Goal: Task Accomplishment & Management: Use online tool/utility

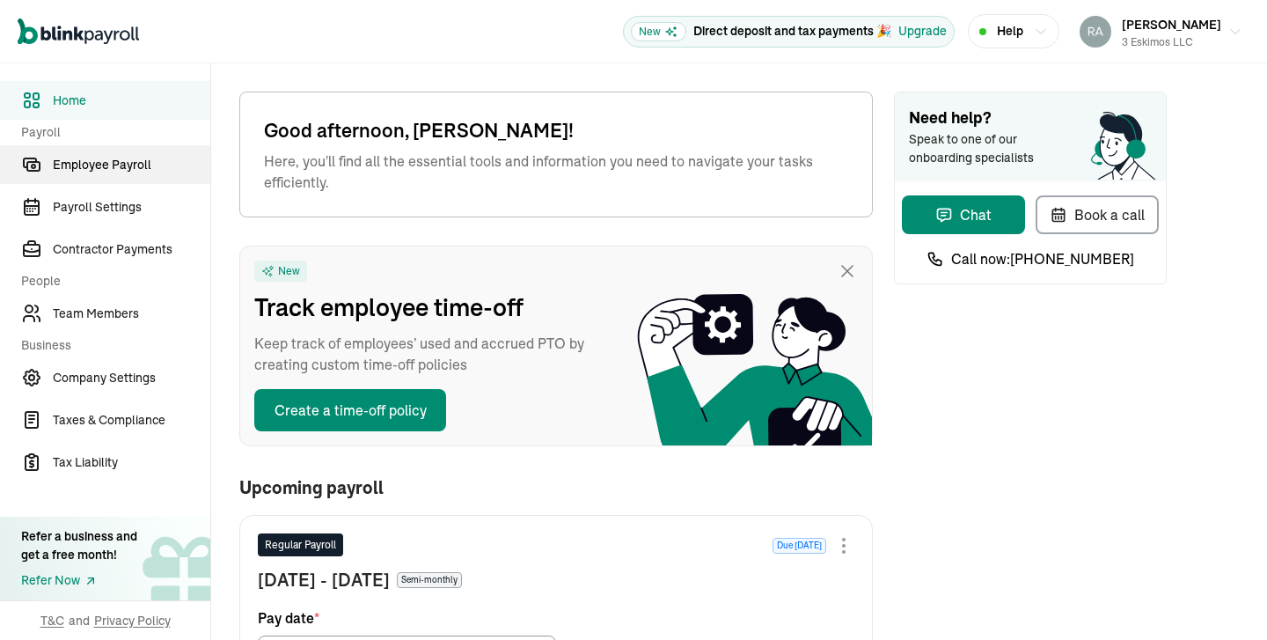
click at [102, 162] on span "Employee Payroll" at bounding box center [131, 165] width 157 height 18
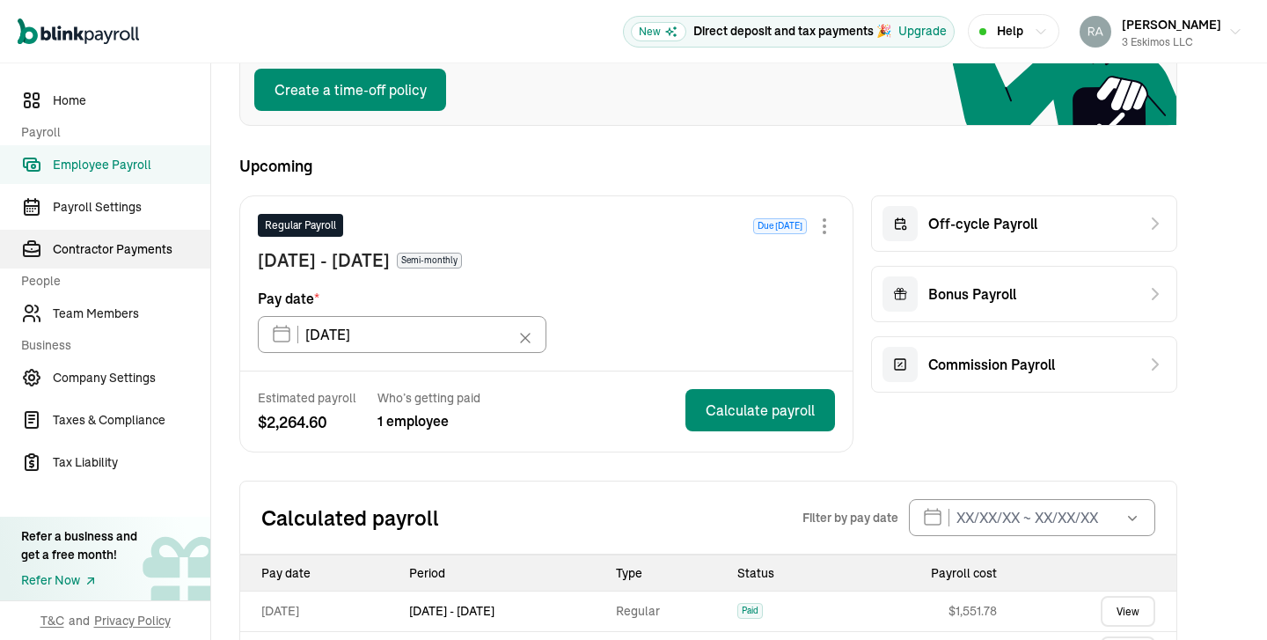
click at [114, 250] on span "Contractor Payments" at bounding box center [131, 249] width 157 height 18
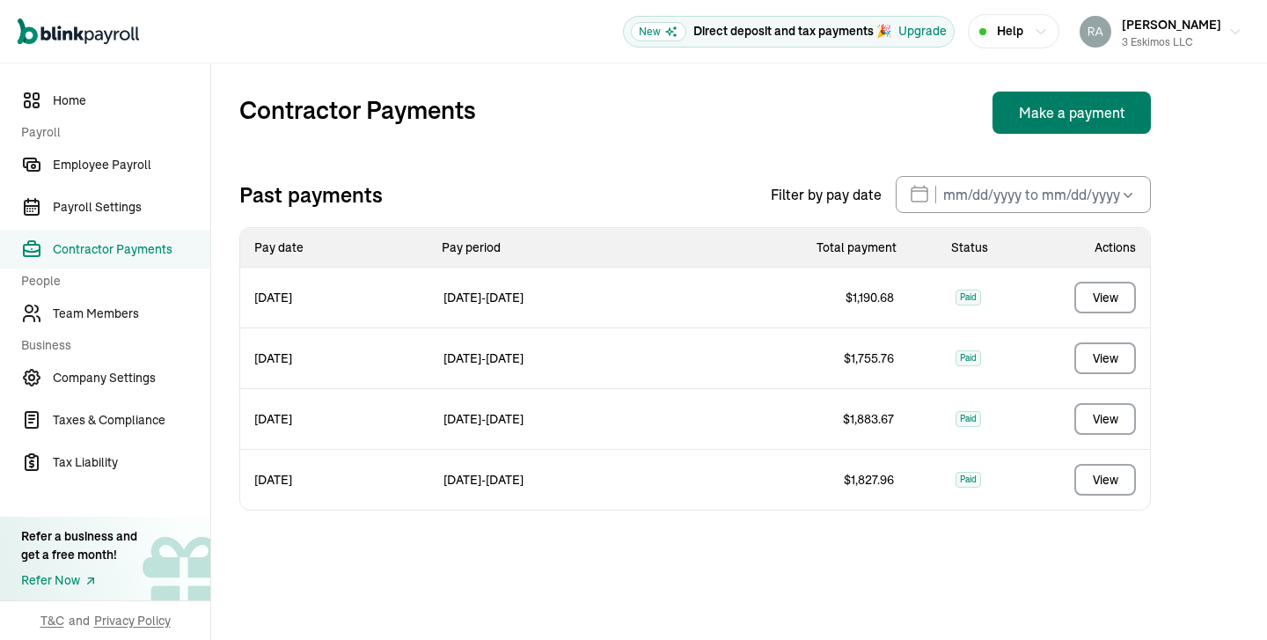
click at [1062, 107] on button "Make a payment" at bounding box center [1071, 112] width 158 height 42
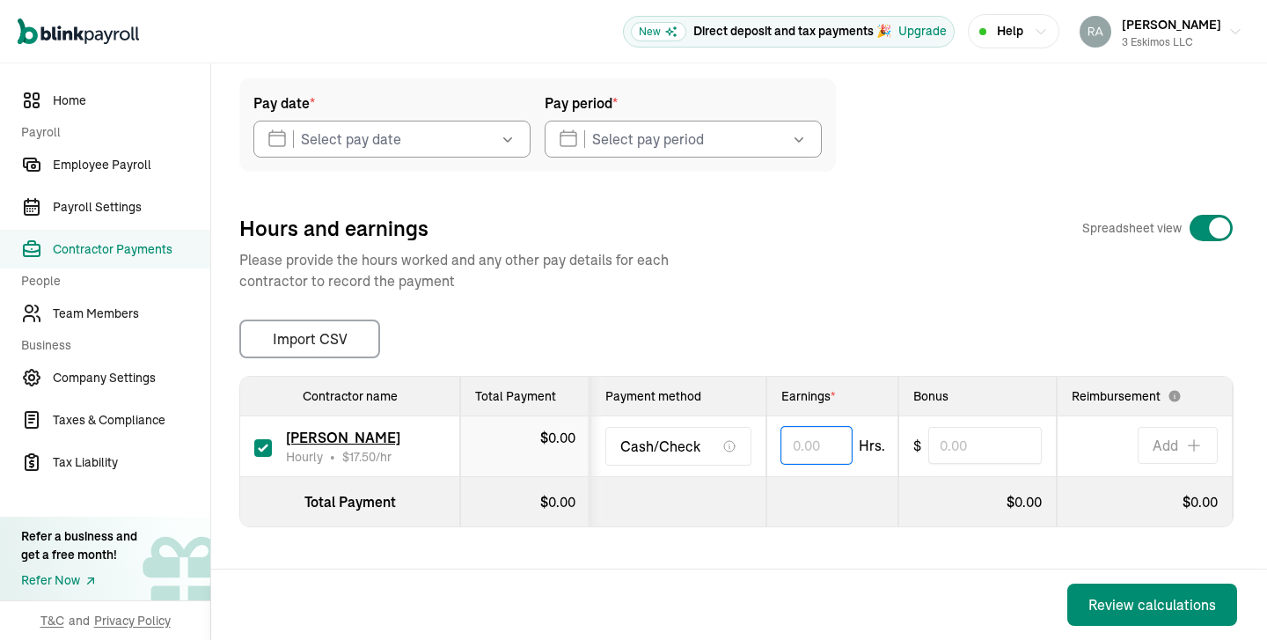
click at [820, 451] on input "text" at bounding box center [816, 445] width 70 height 37
type input "70.50"
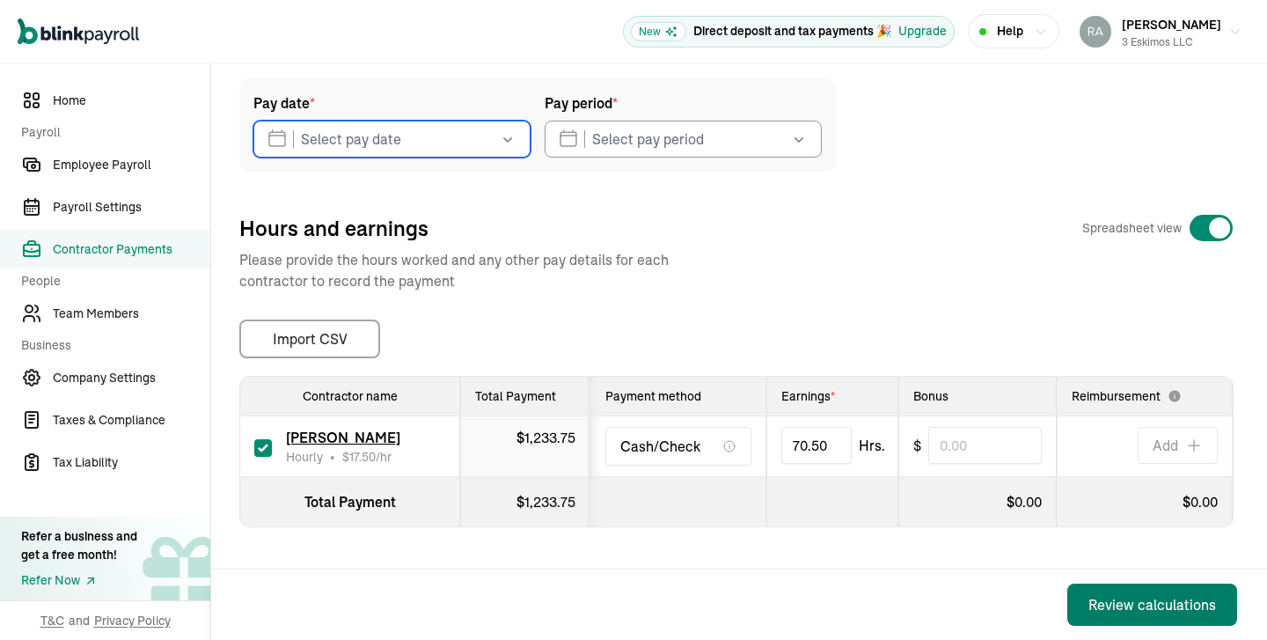
click at [1113, 603] on div "Review calculations" at bounding box center [1152, 604] width 128 height 21
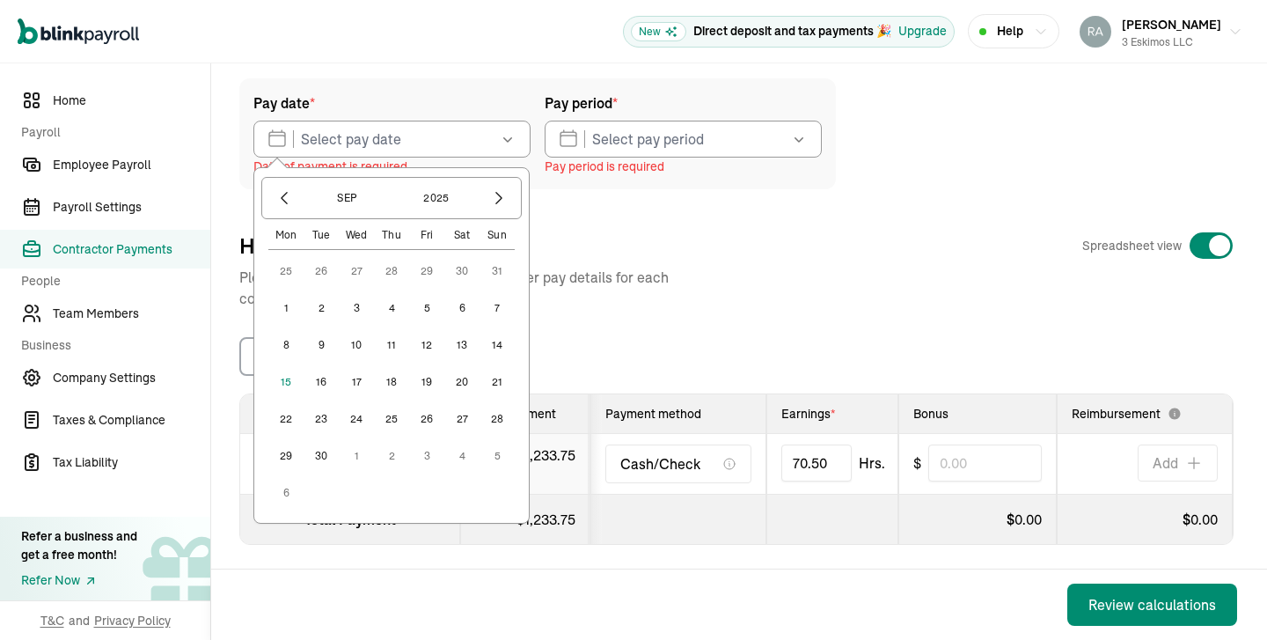
click at [946, 592] on div "Review calculations" at bounding box center [734, 604] width 1047 height 70
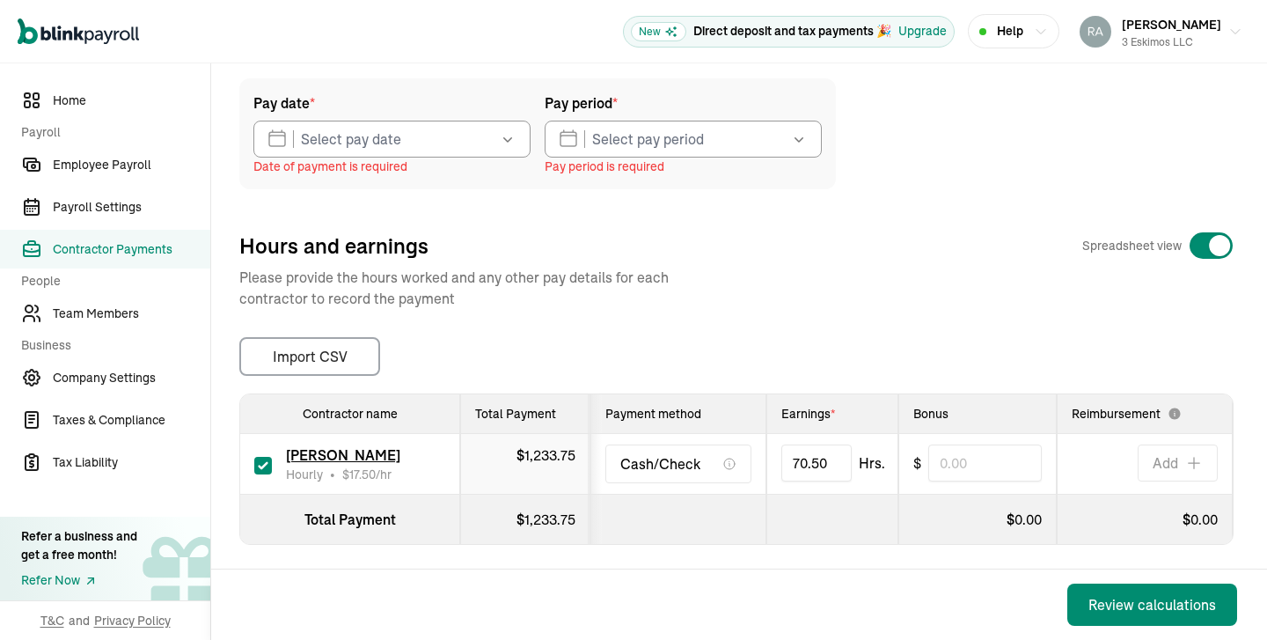
click at [505, 145] on icon "button" at bounding box center [508, 139] width 18 height 18
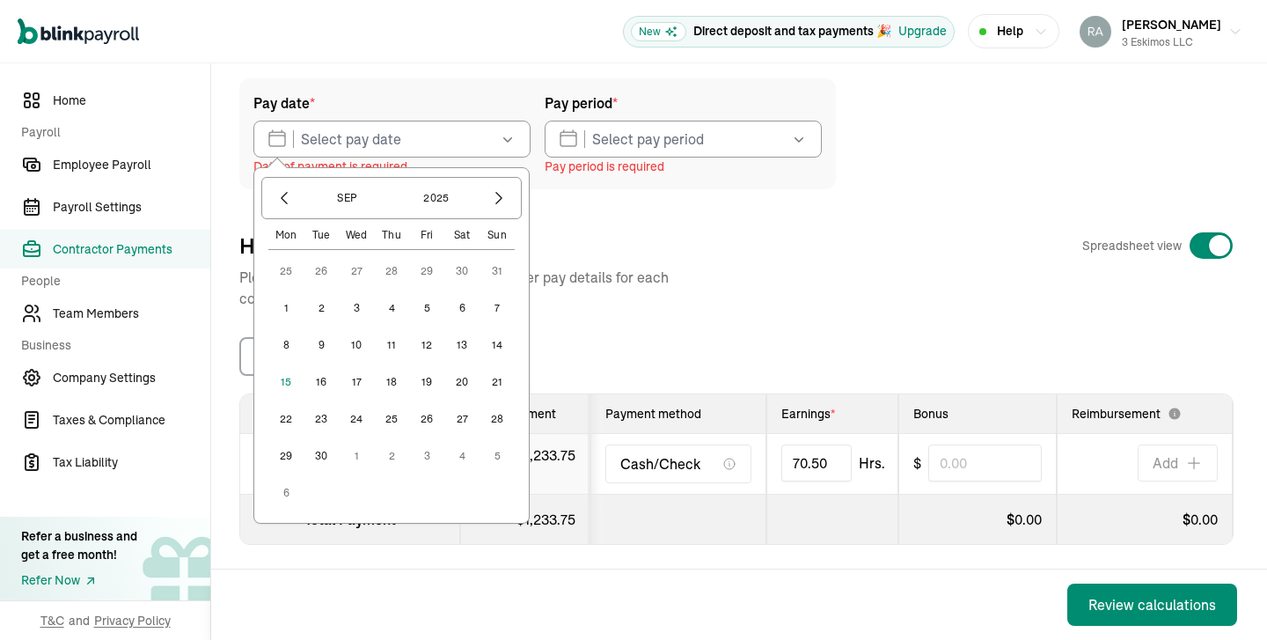
click at [287, 382] on button "15" at bounding box center [285, 381] width 35 height 35
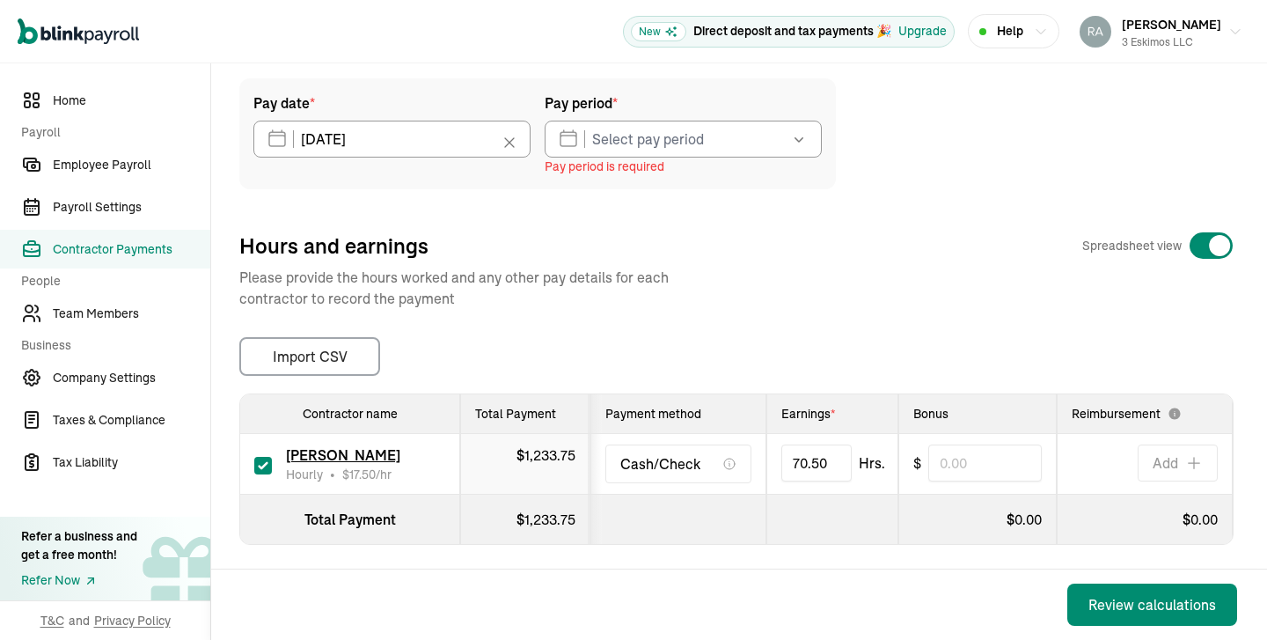
click at [805, 144] on icon "button" at bounding box center [799, 139] width 18 height 18
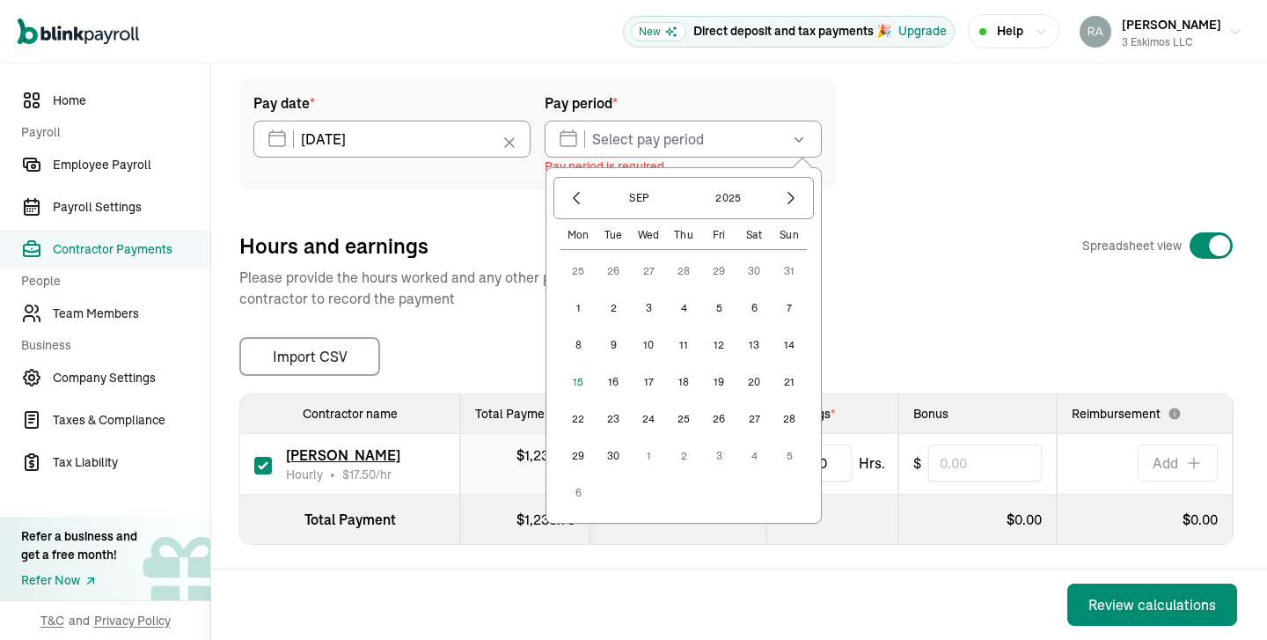
click at [575, 307] on button "1" at bounding box center [577, 307] width 35 height 35
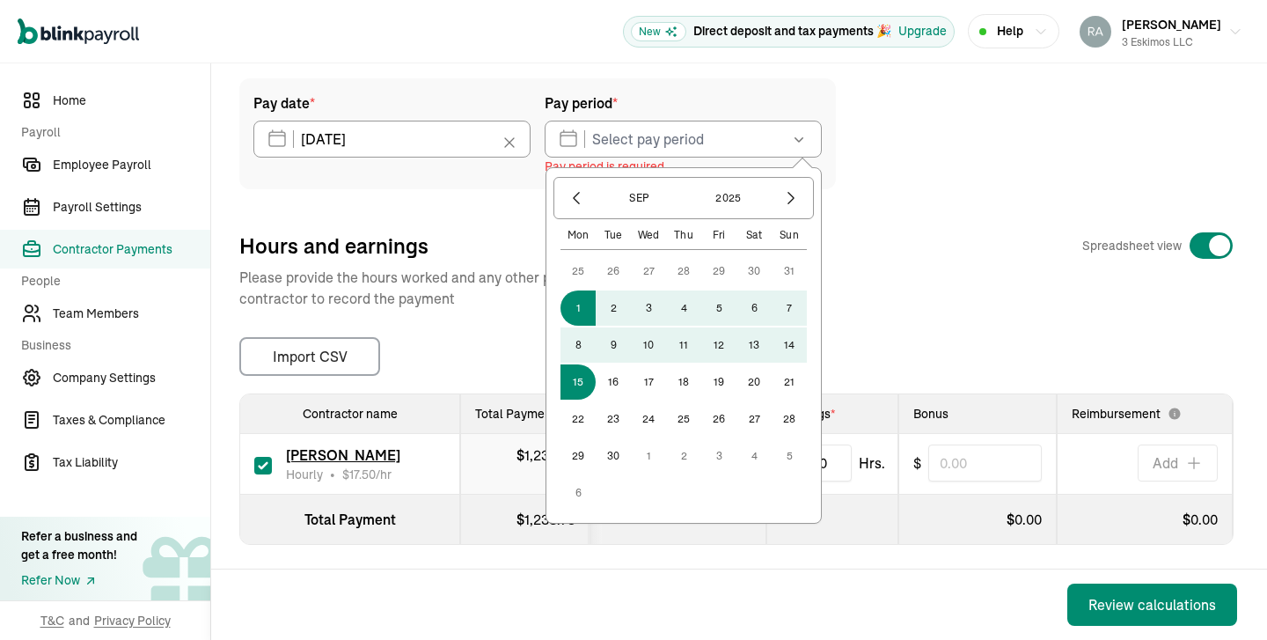
click at [575, 391] on button "15" at bounding box center [577, 381] width 35 height 35
type input "[DATE] ~ [DATE]"
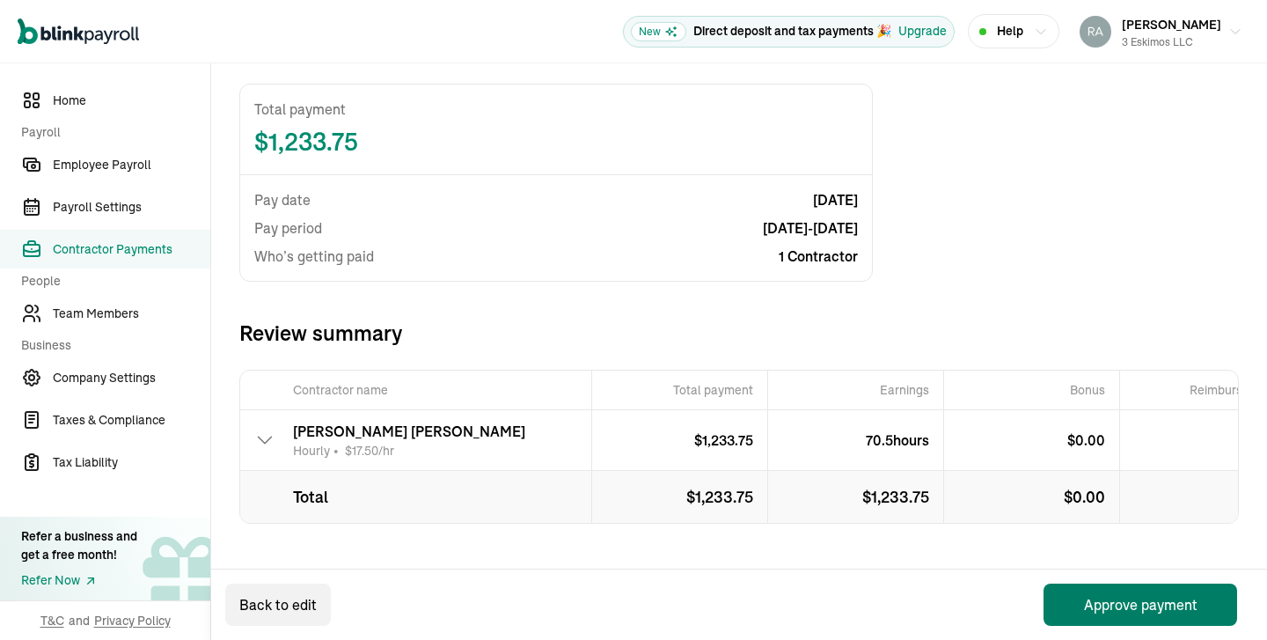
click at [1084, 601] on button "Approve payment" at bounding box center [1140, 604] width 194 height 42
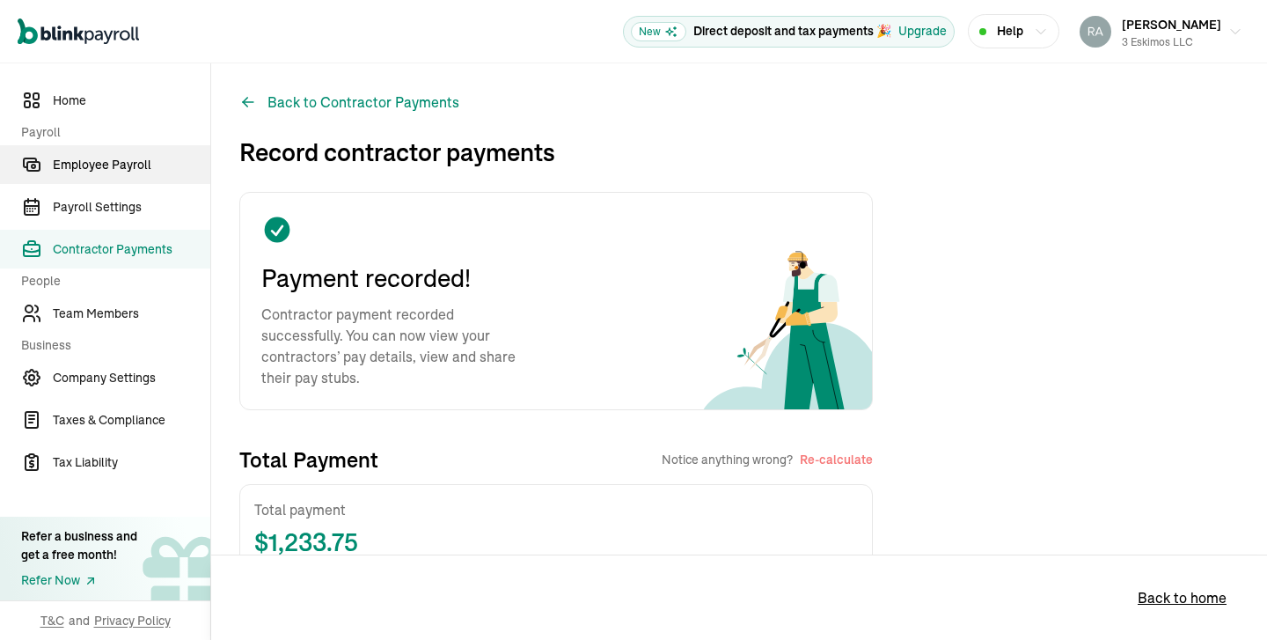
click at [101, 158] on span "Employee Payroll" at bounding box center [131, 165] width 157 height 18
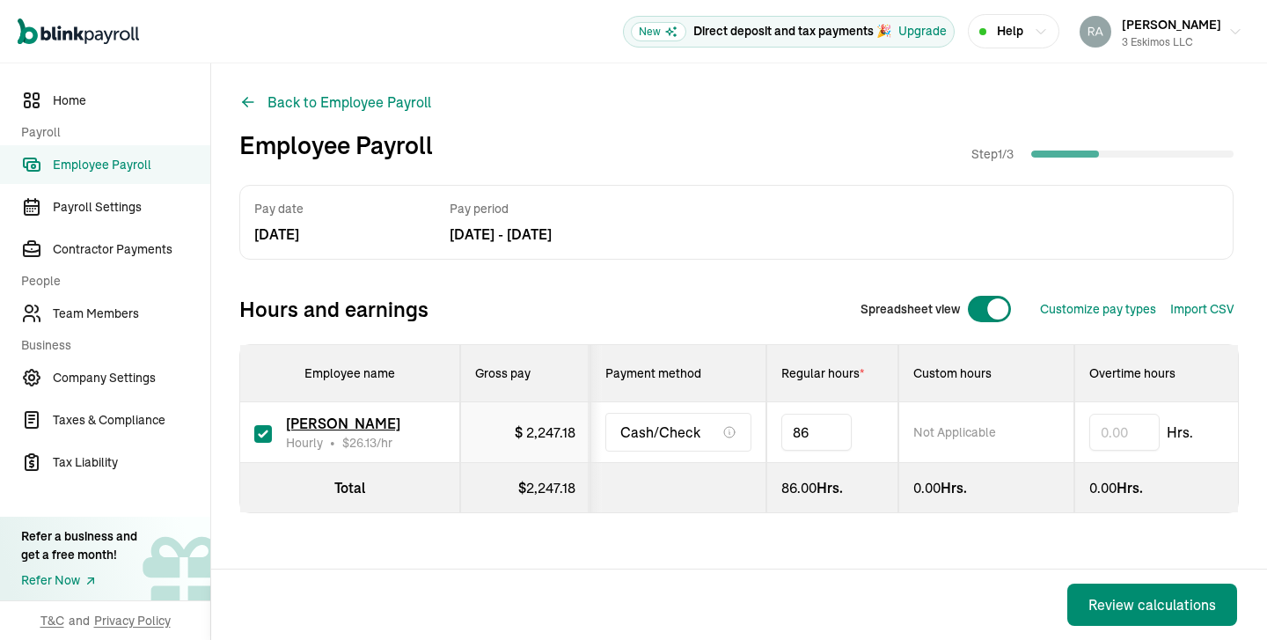
type input "8"
type input "57.66"
click at [1123, 596] on div "Review calculations" at bounding box center [1152, 604] width 128 height 21
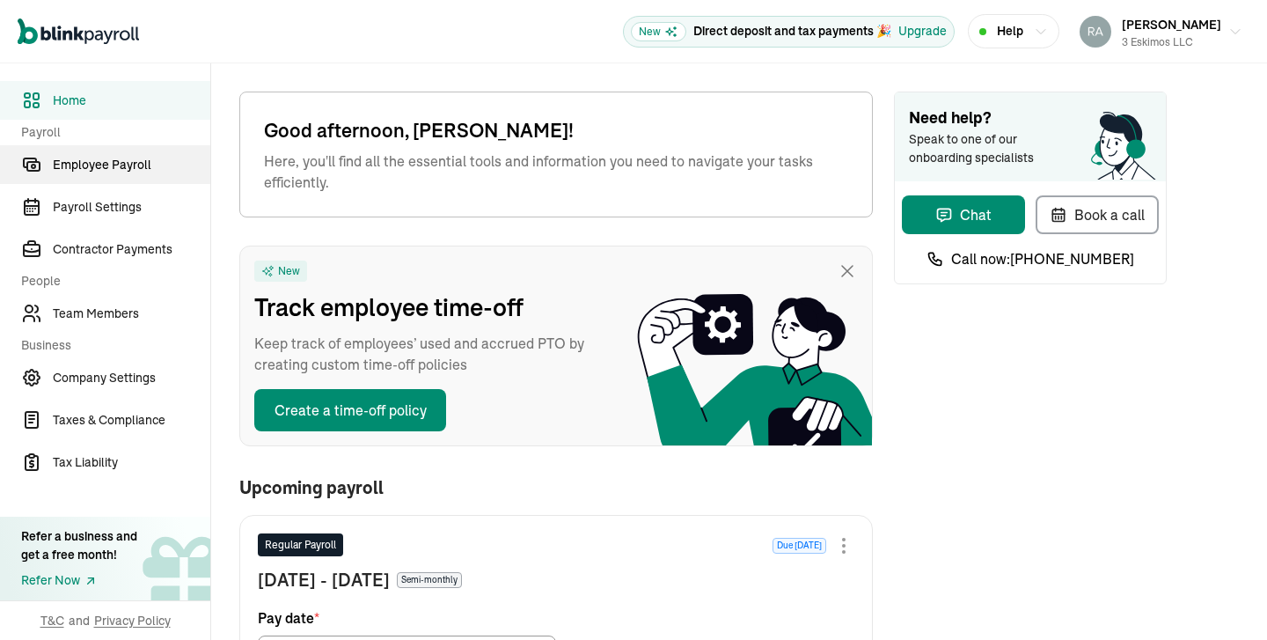
click at [102, 162] on span "Employee Payroll" at bounding box center [131, 165] width 157 height 18
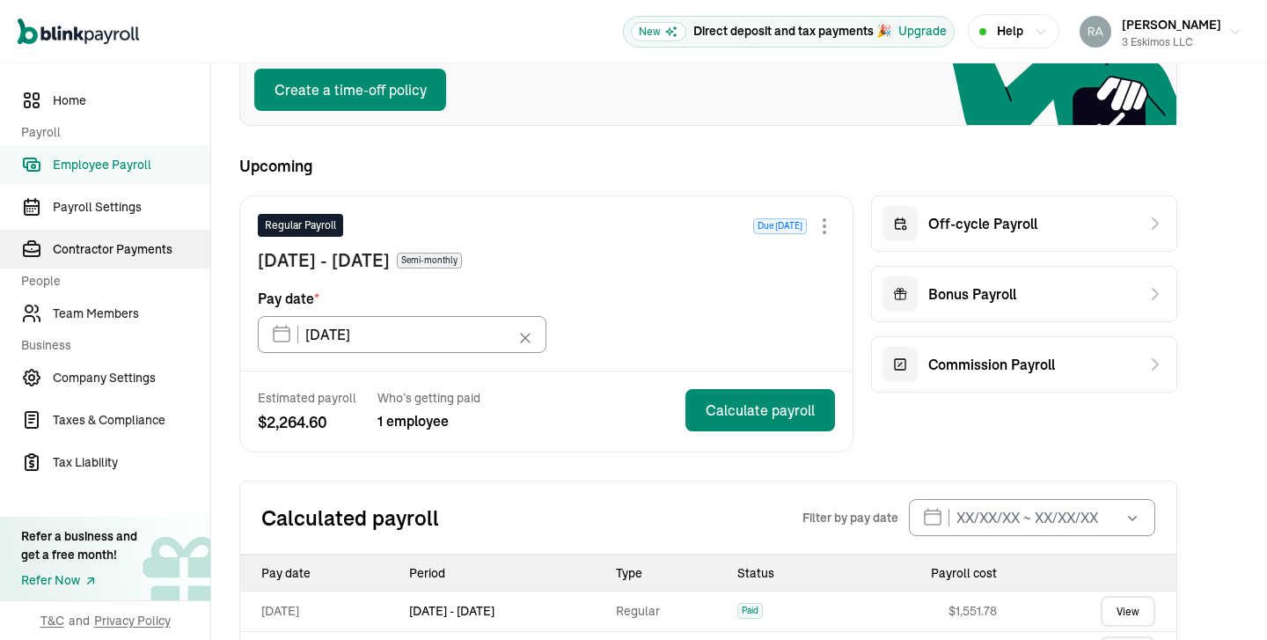
click at [114, 250] on span "Contractor Payments" at bounding box center [131, 249] width 157 height 18
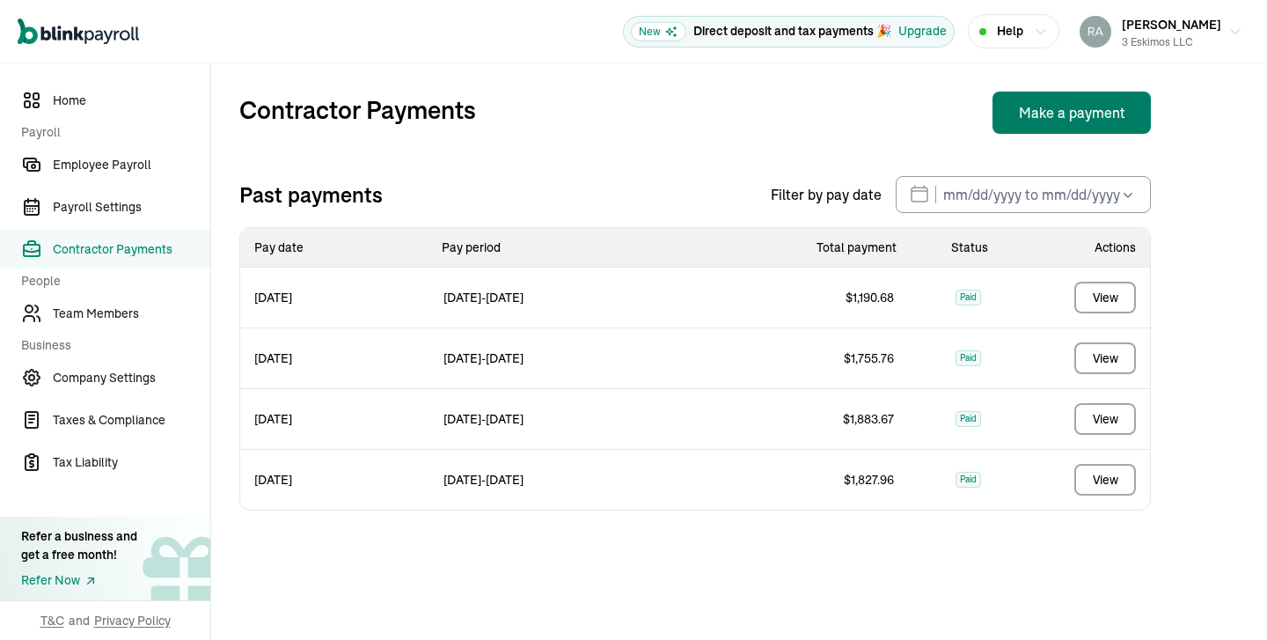
click at [1062, 107] on button "Make a payment" at bounding box center [1071, 112] width 158 height 42
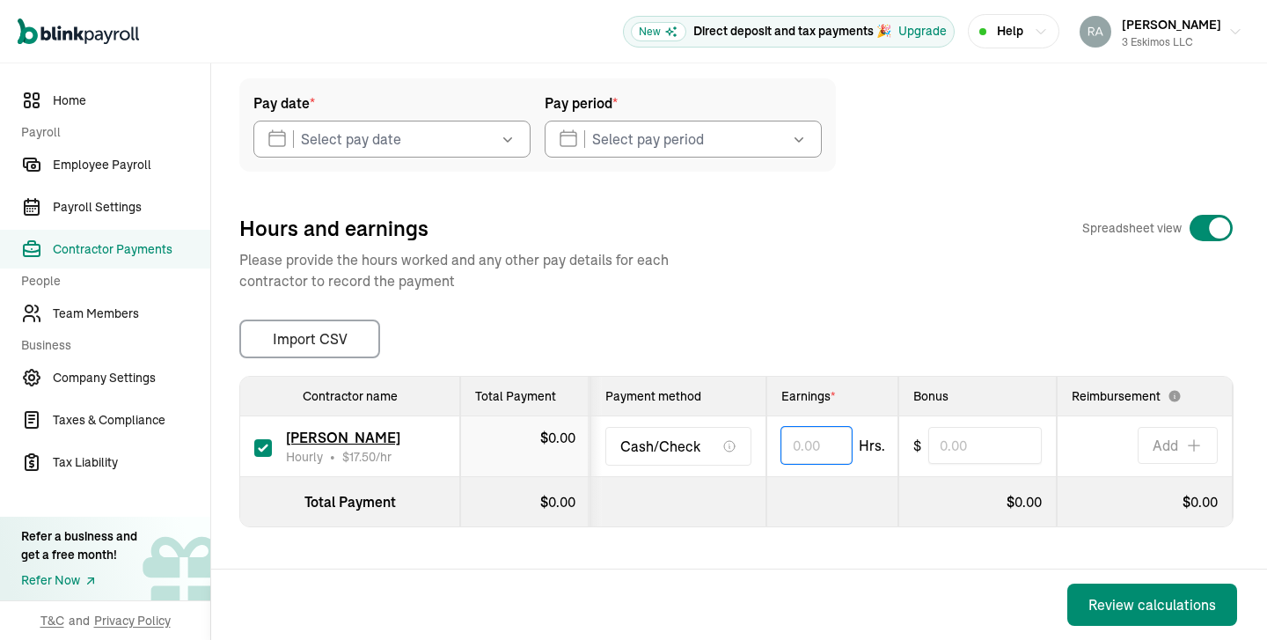
click at [820, 451] on input "text" at bounding box center [816, 445] width 70 height 37
type input "70.50"
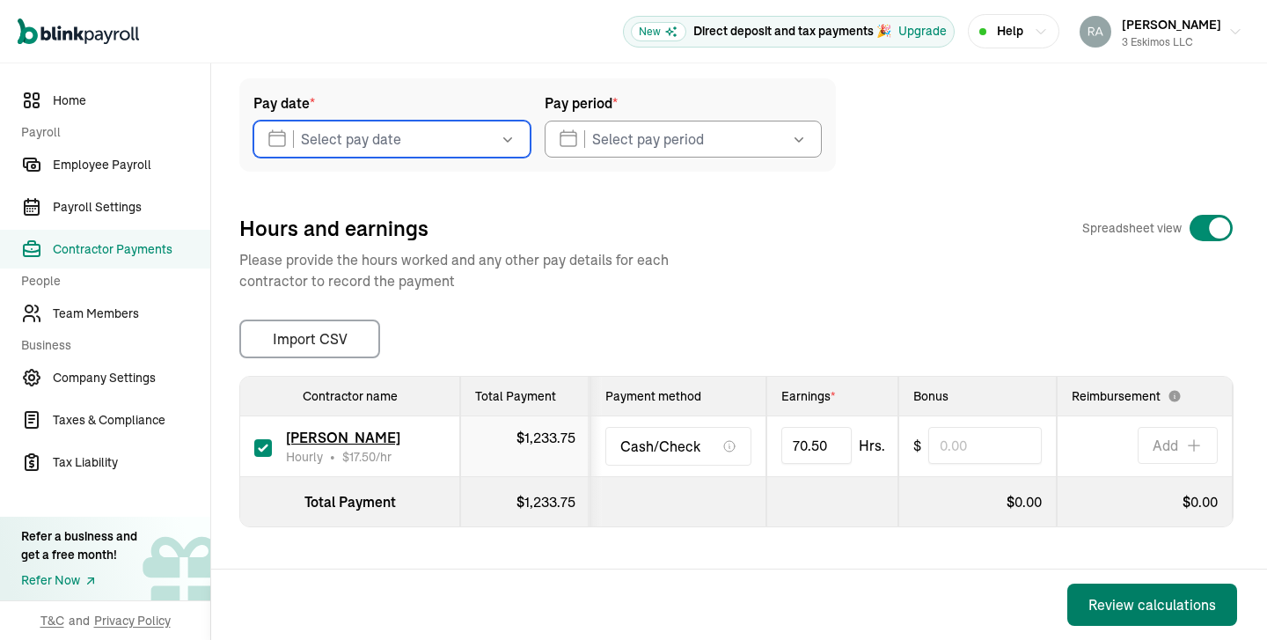
click at [1113, 603] on div "Review calculations" at bounding box center [1152, 604] width 128 height 21
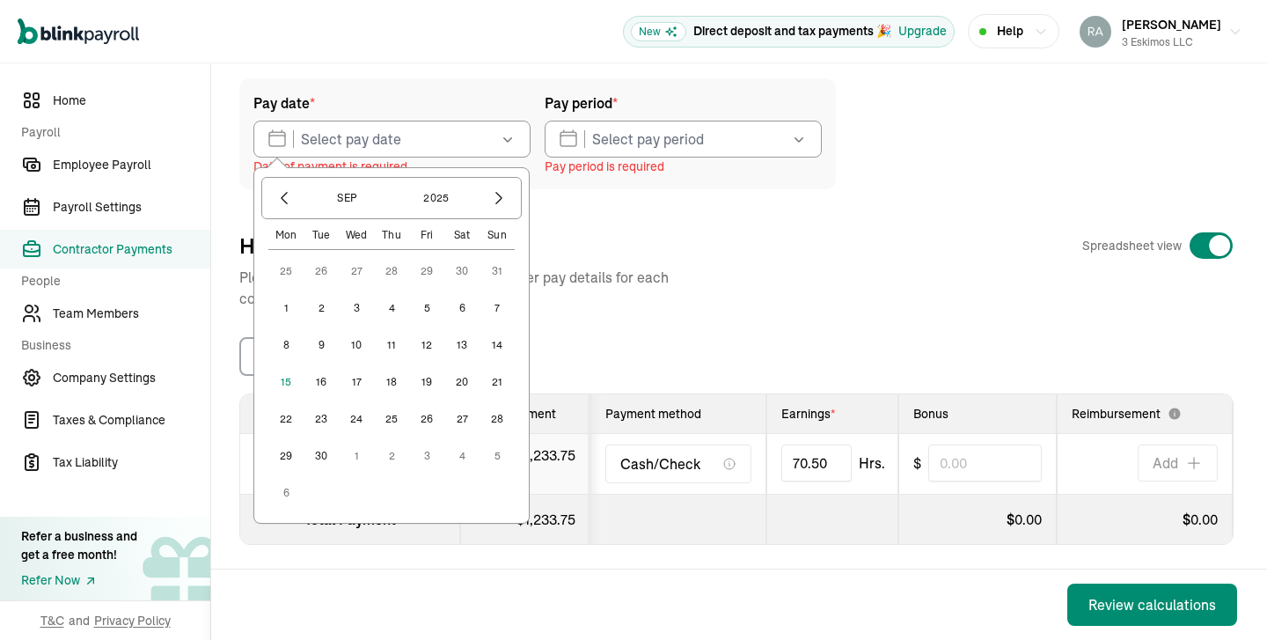
click at [946, 592] on div "Review calculations" at bounding box center [734, 604] width 1047 height 70
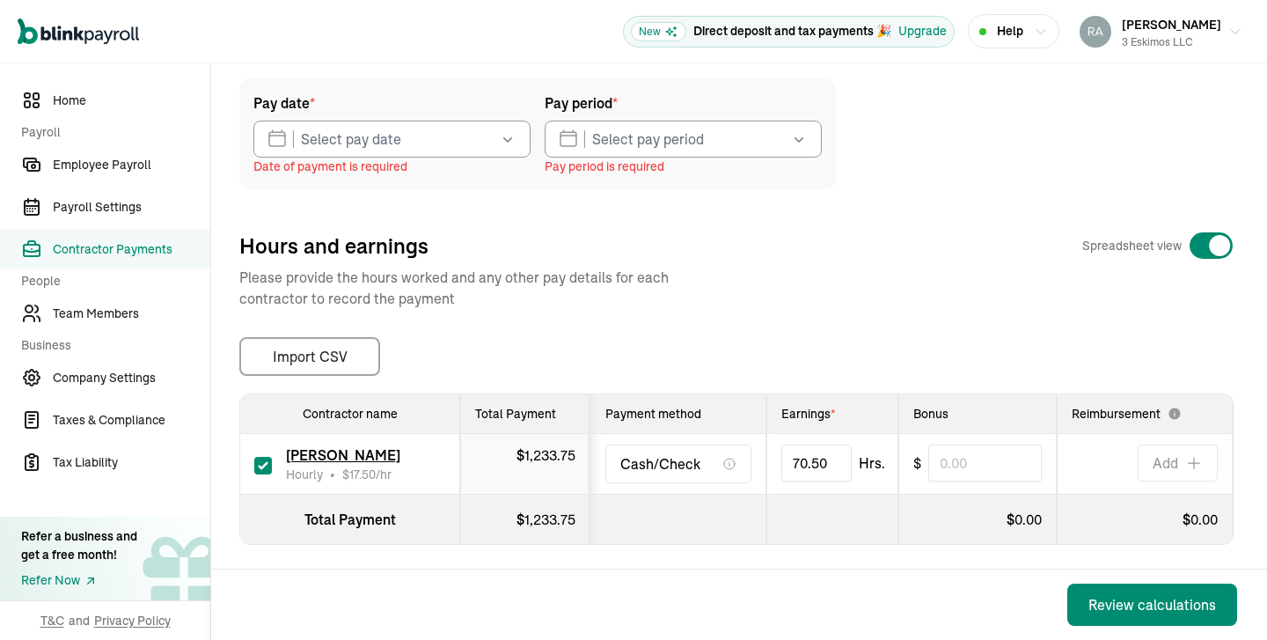
click at [505, 145] on icon "button" at bounding box center [508, 139] width 18 height 18
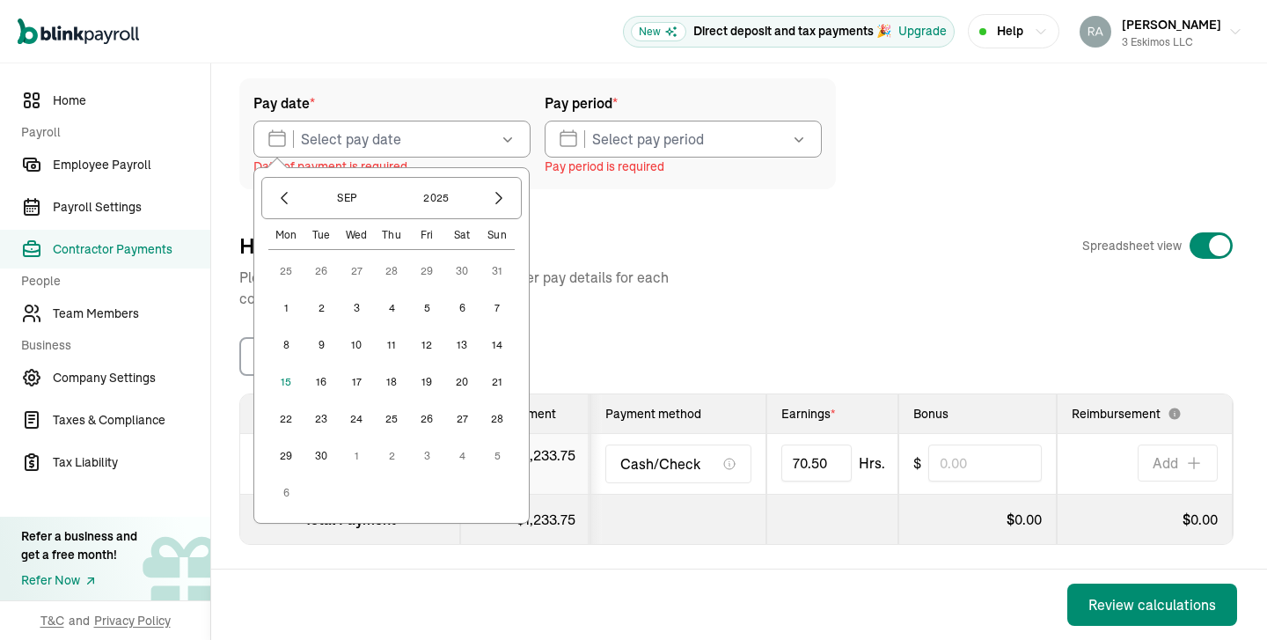
click at [287, 382] on button "15" at bounding box center [285, 381] width 35 height 35
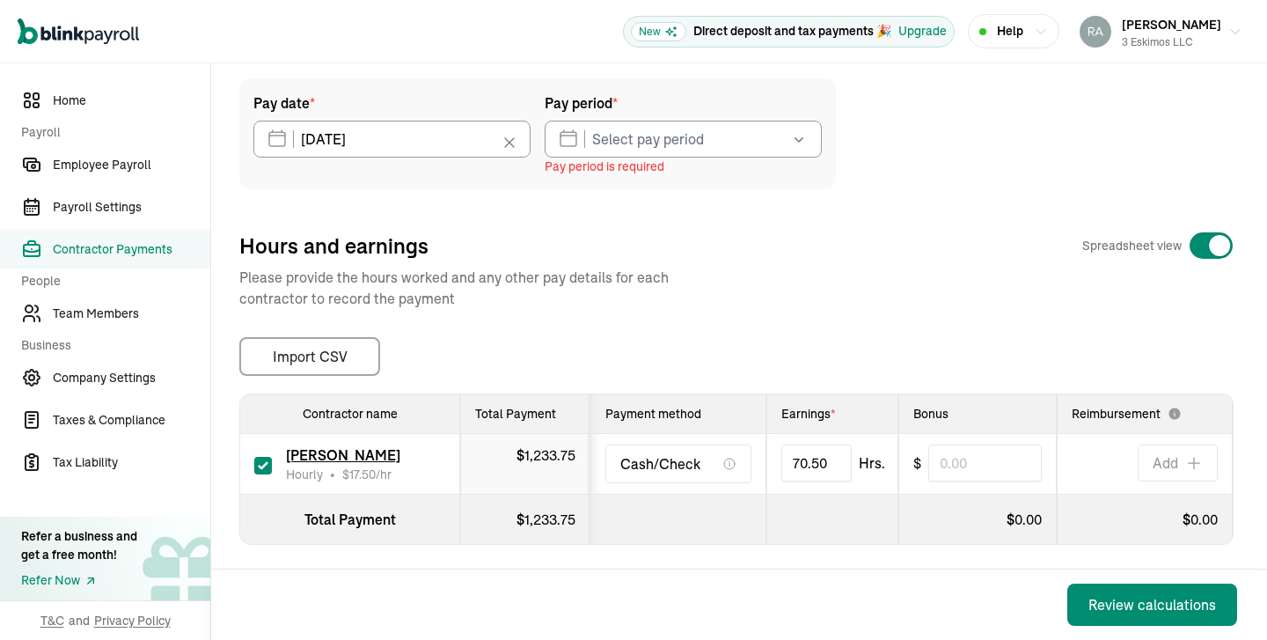
click at [805, 144] on icon "button" at bounding box center [799, 139] width 18 height 18
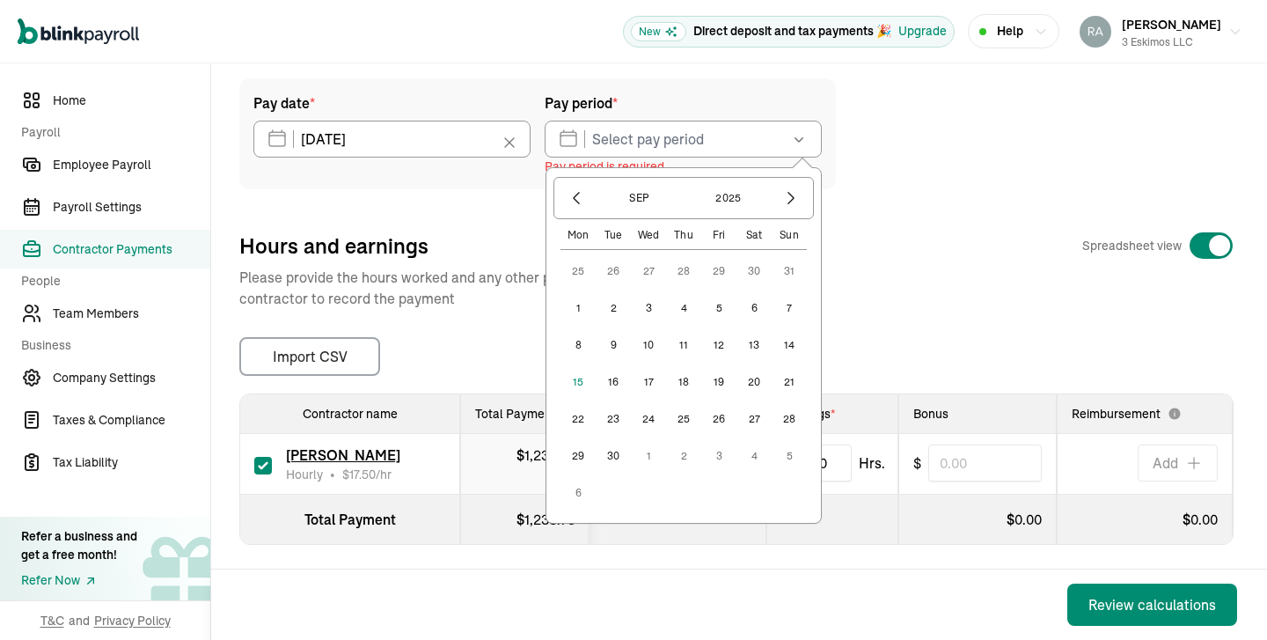
click at [575, 307] on button "1" at bounding box center [577, 307] width 35 height 35
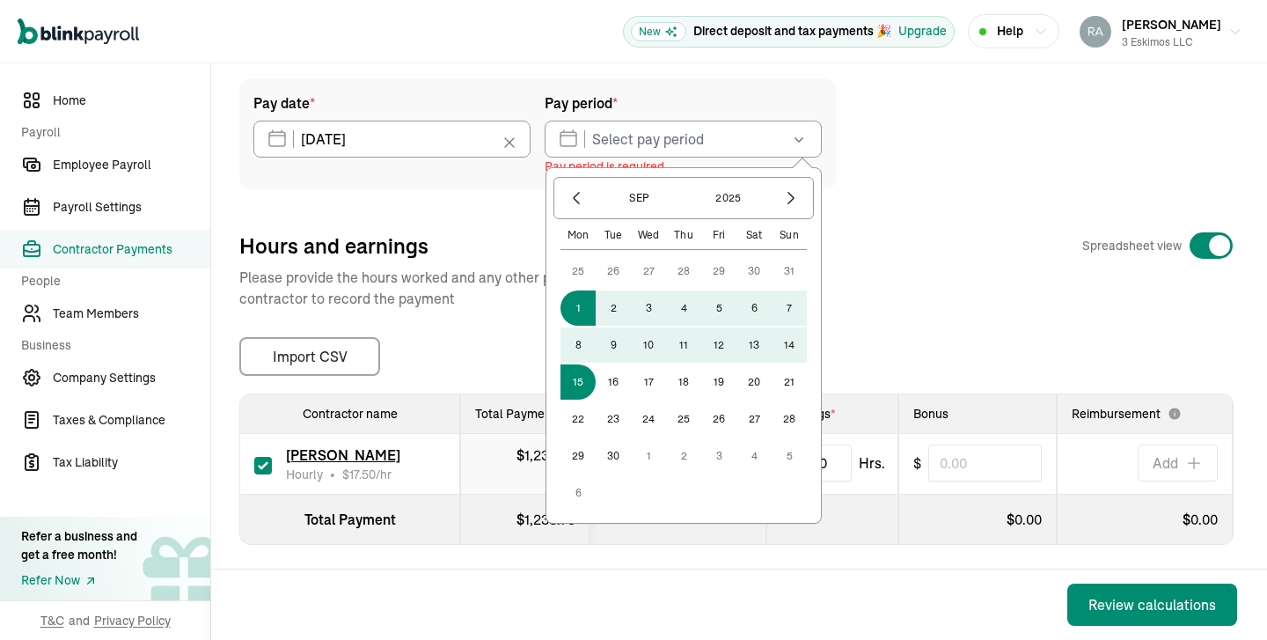
click at [575, 391] on button "15" at bounding box center [577, 381] width 35 height 35
type input "[DATE] ~ [DATE]"
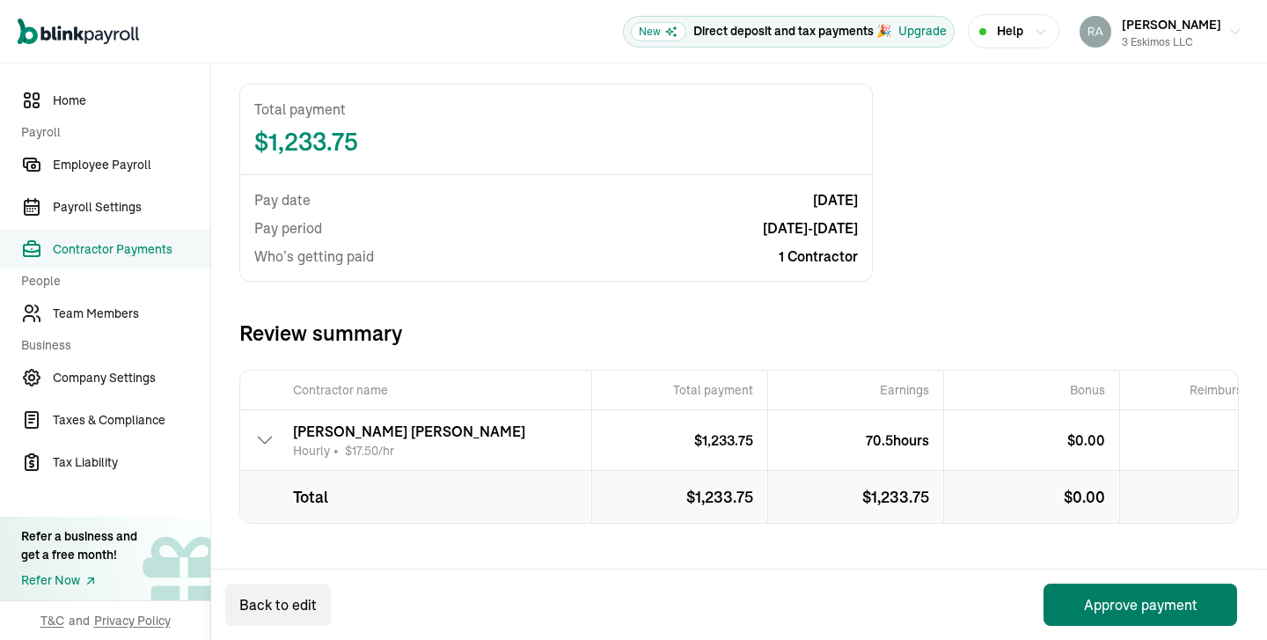
click at [1084, 601] on button "Approve payment" at bounding box center [1140, 604] width 194 height 42
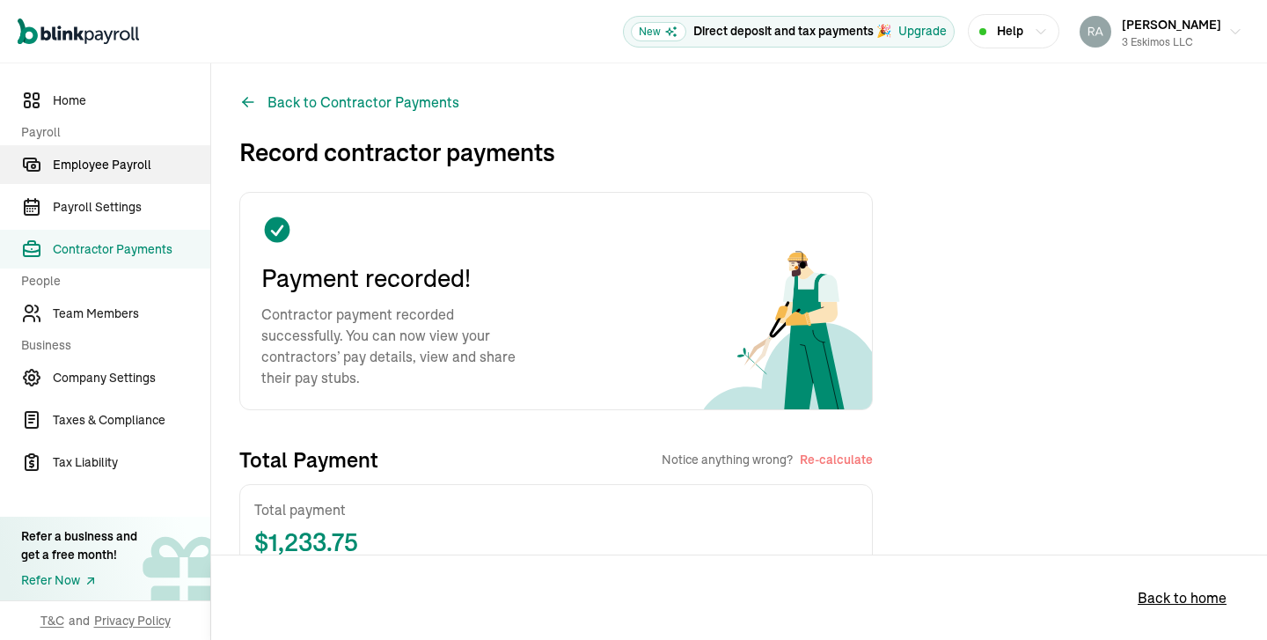
click at [101, 158] on span "Employee Payroll" at bounding box center [131, 165] width 157 height 18
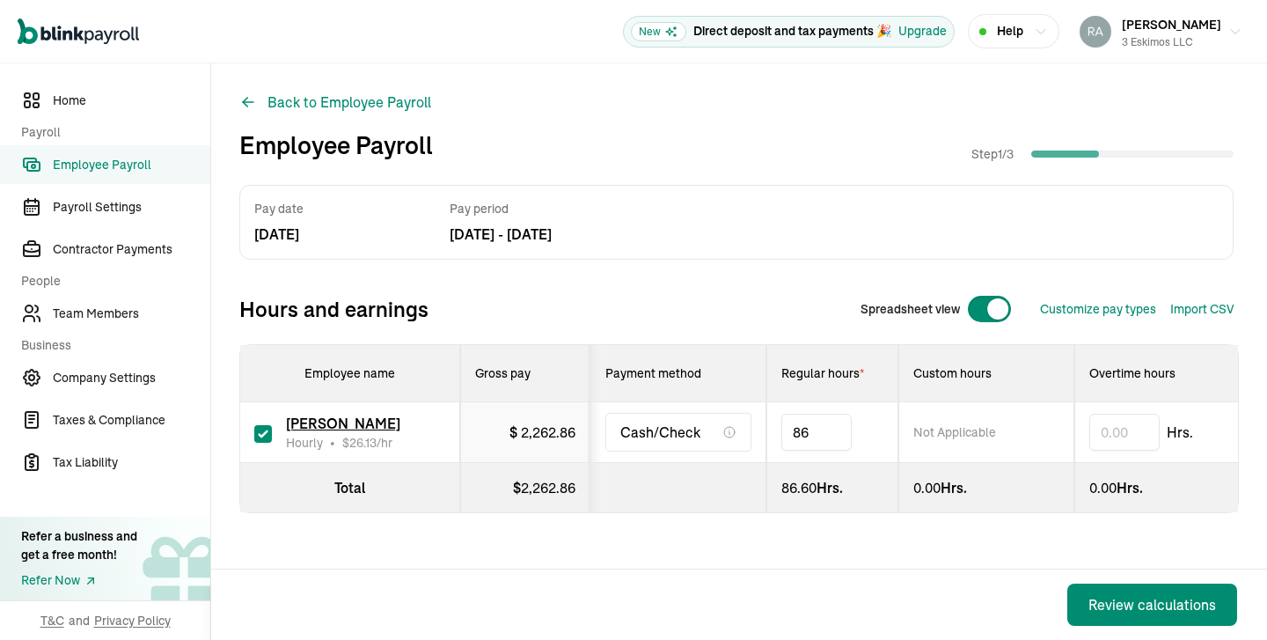
type input "8"
type input "57.66"
click at [1123, 596] on div "Review calculations" at bounding box center [1152, 604] width 128 height 21
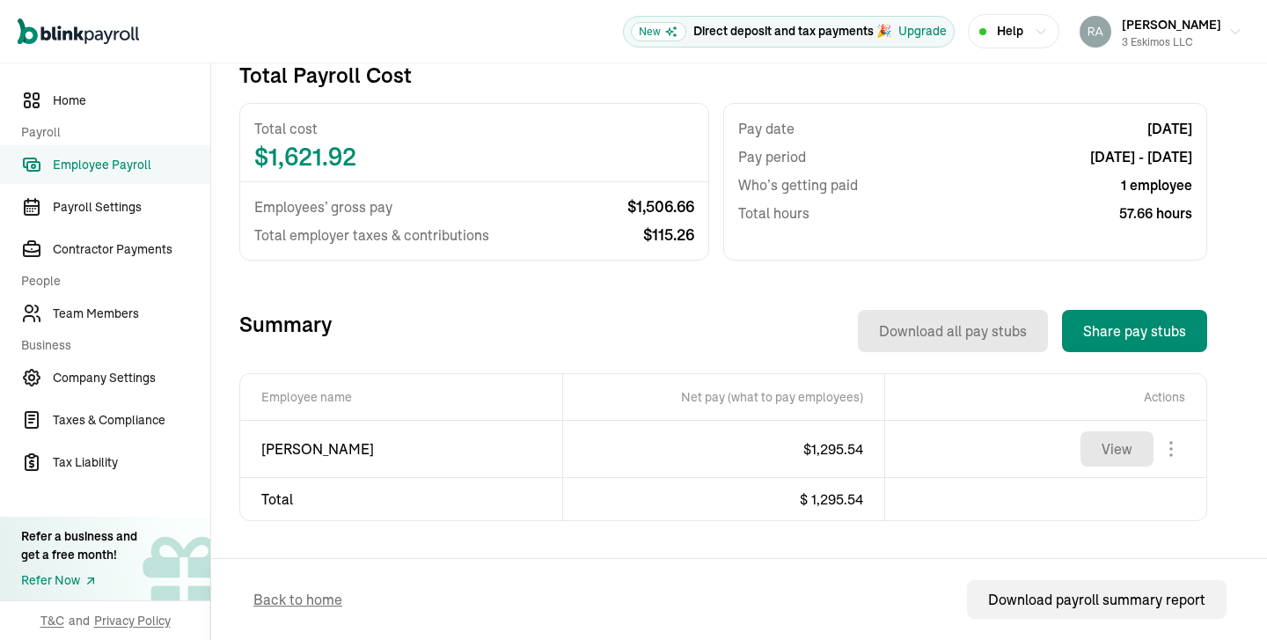
click at [428, 470] on td "[PERSON_NAME]" at bounding box center [401, 449] width 322 height 57
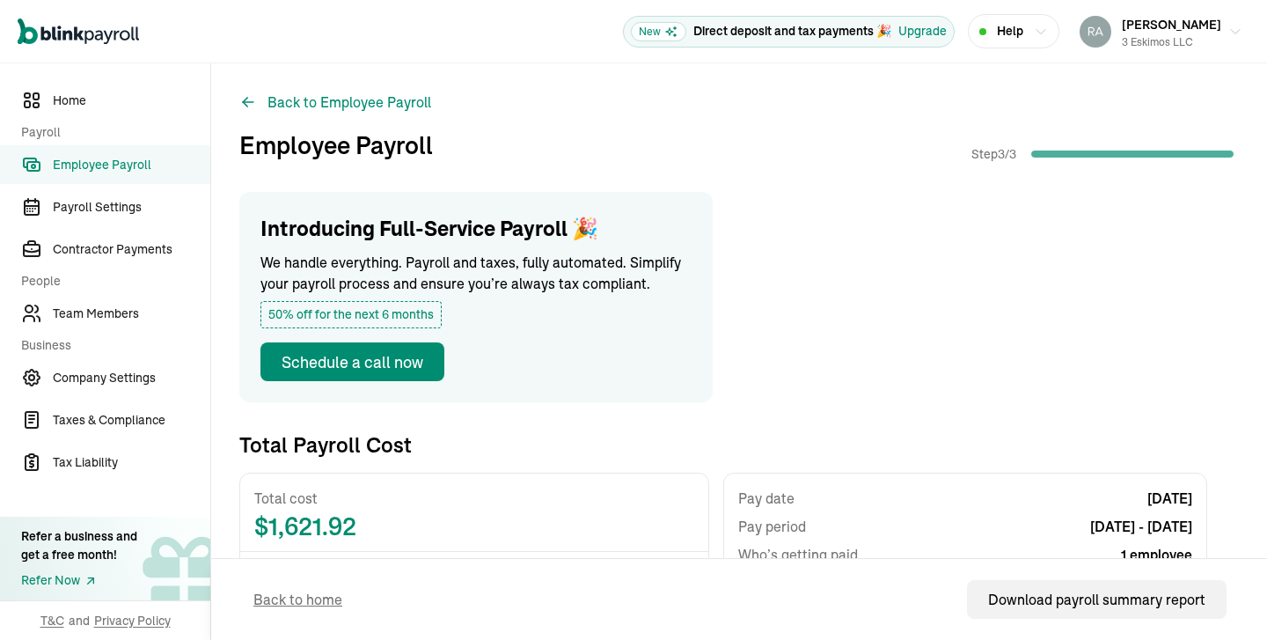
scroll to position [370, 0]
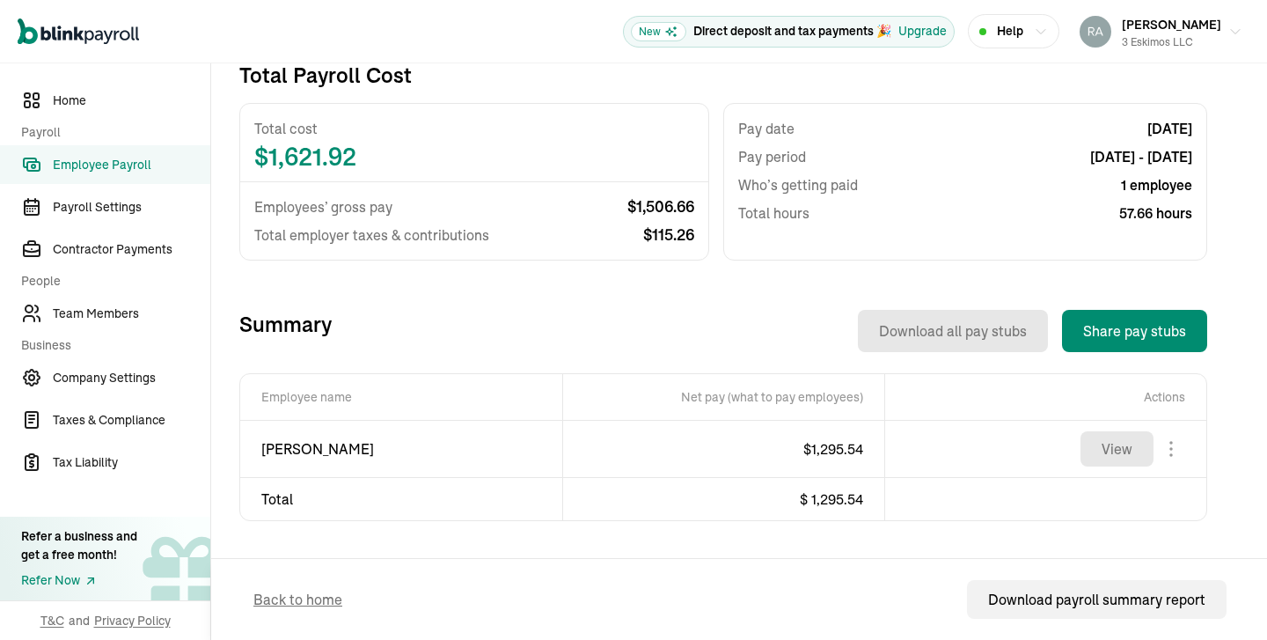
click at [428, 470] on td "[PERSON_NAME]" at bounding box center [401, 449] width 322 height 57
